Goal: Information Seeking & Learning: Learn about a topic

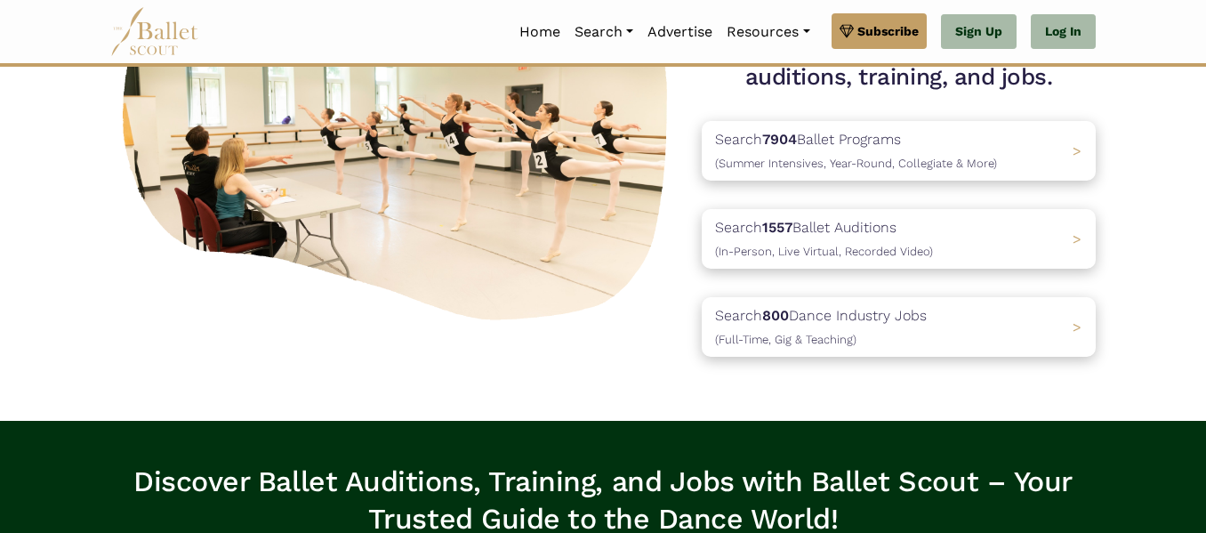
scroll to position [214, 0]
click at [920, 314] on p "Search 800 Dance Industry Jobs (Full-Time, Gig & Teaching)" at bounding box center [817, 327] width 222 height 48
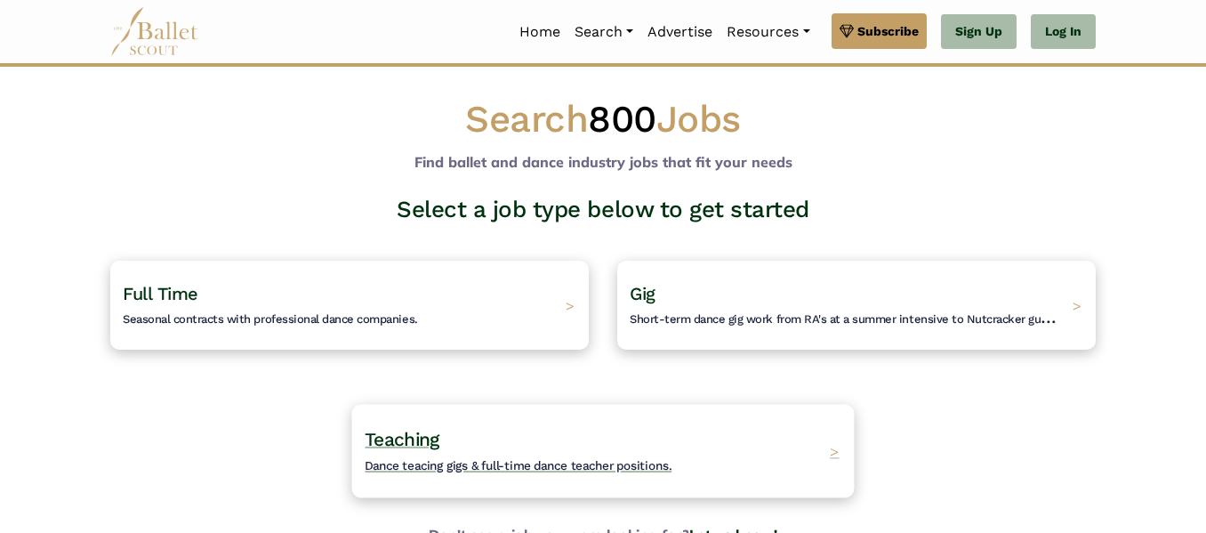
click at [416, 435] on span "Teaching" at bounding box center [402, 439] width 75 height 22
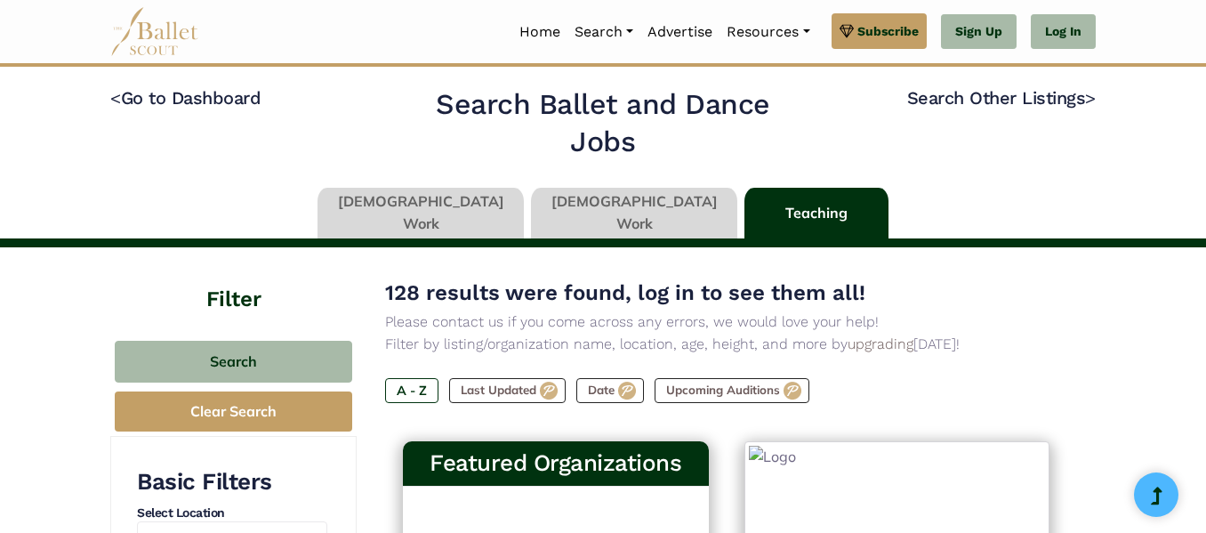
type input "******"
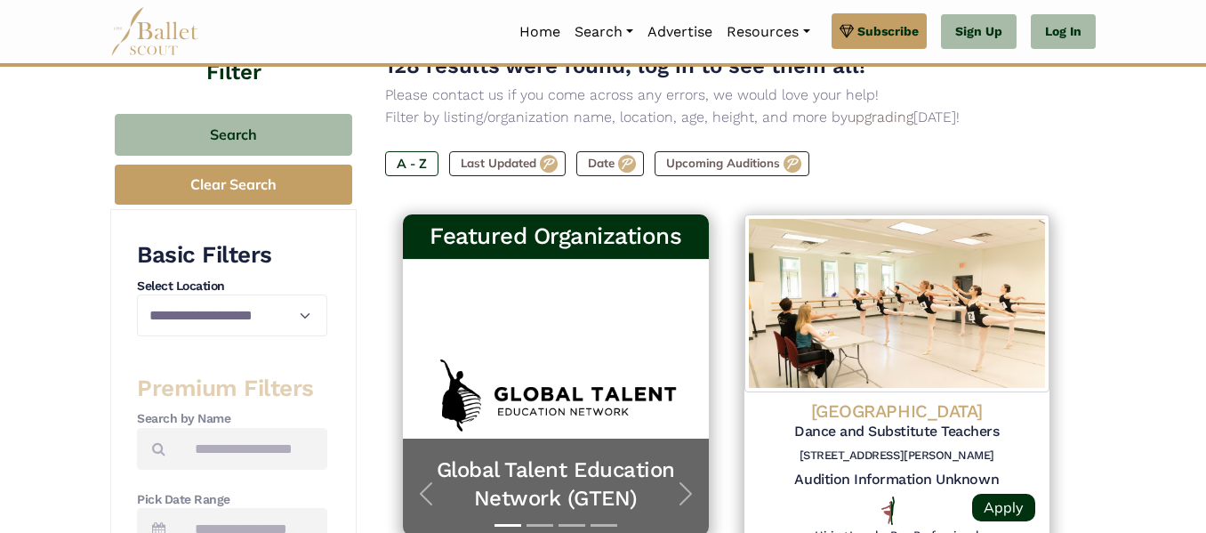
scroll to position [223, 0]
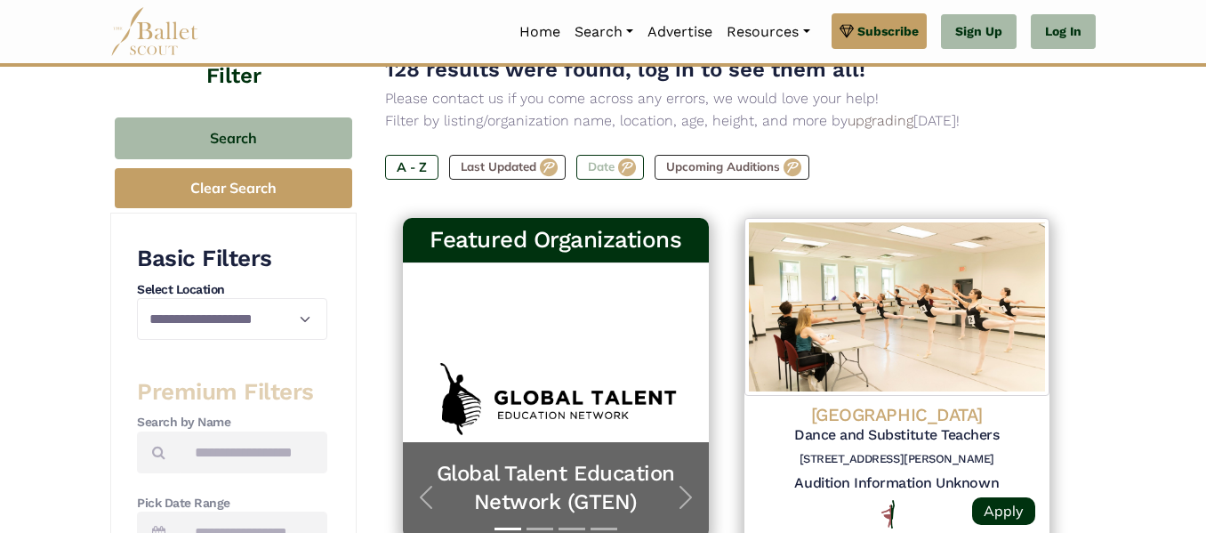
click at [599, 168] on label "Date" at bounding box center [610, 167] width 68 height 25
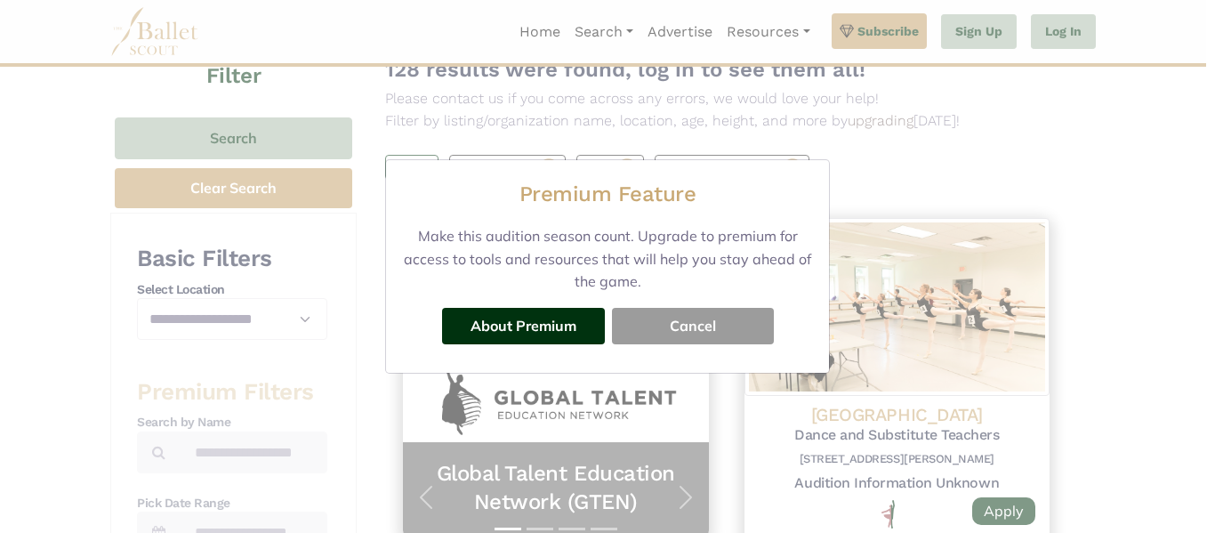
click at [698, 334] on button "Cancel" at bounding box center [693, 326] width 162 height 36
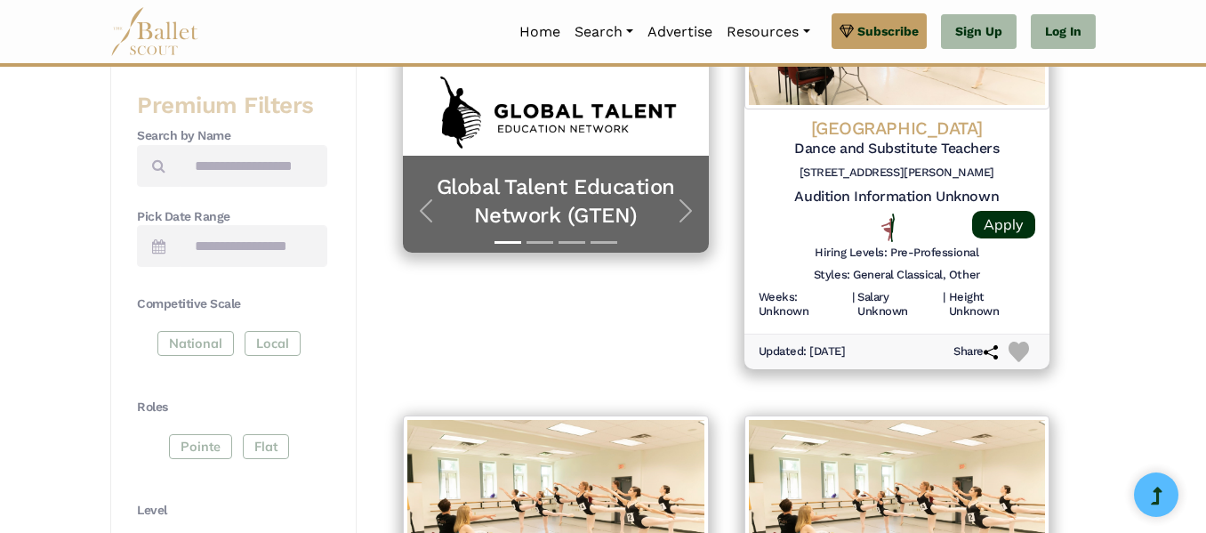
scroll to position [0, 0]
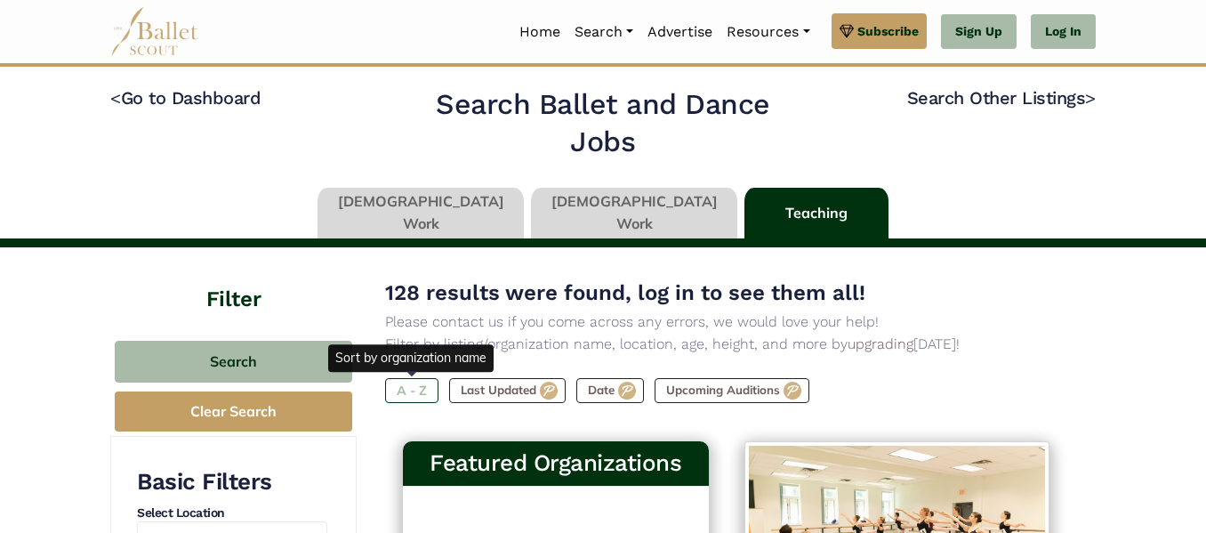
click at [410, 393] on label "A - Z" at bounding box center [411, 390] width 53 height 25
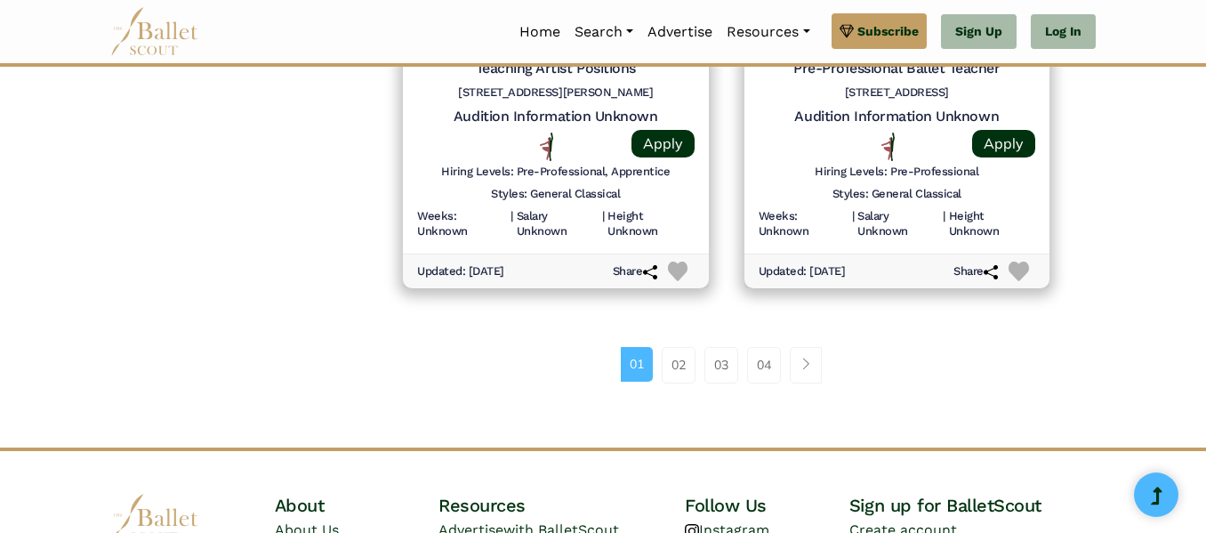
scroll to position [2529, 0]
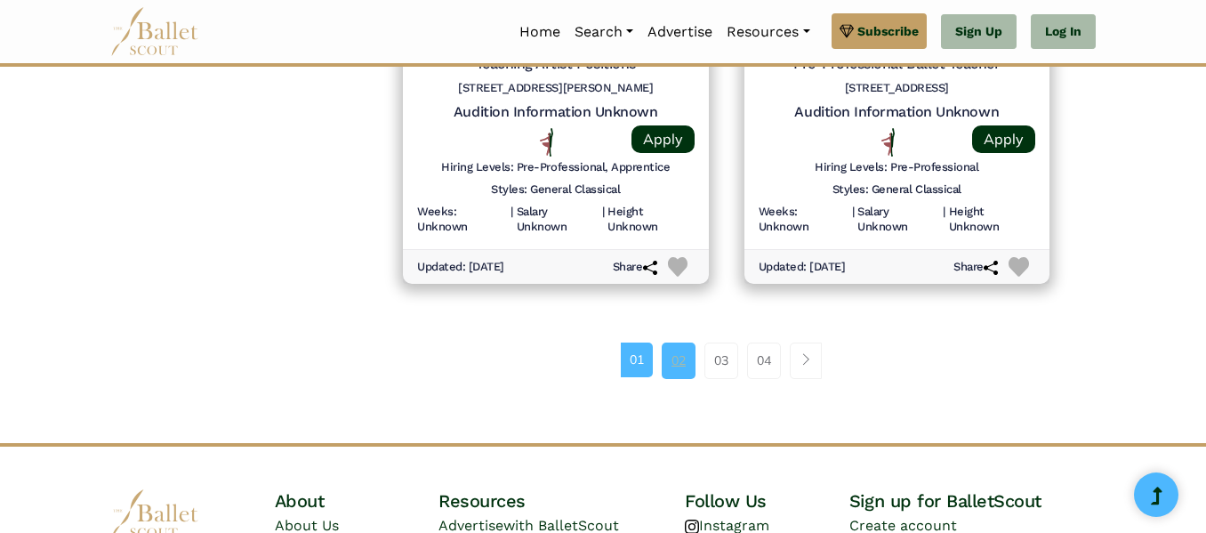
click at [673, 354] on link "02" at bounding box center [679, 360] width 34 height 36
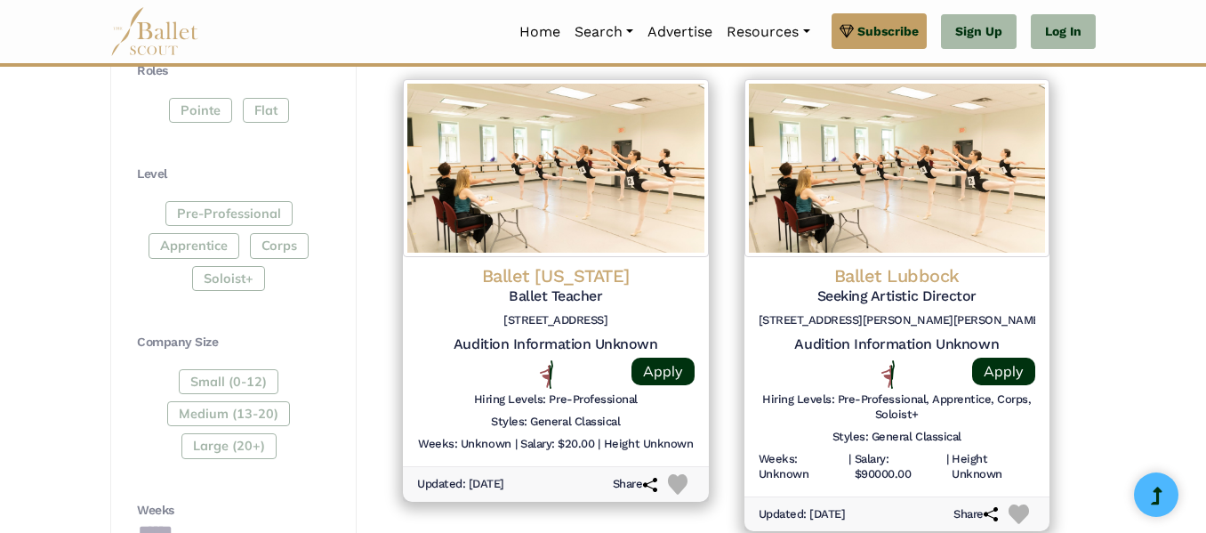
scroll to position [848, 0]
